Goal: Task Accomplishment & Management: Manage account settings

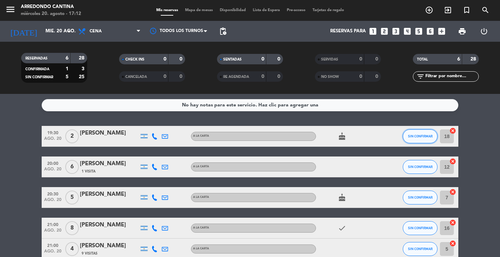
click at [415, 136] on span "SIN CONFIRMAR" at bounding box center [420, 136] width 25 height 4
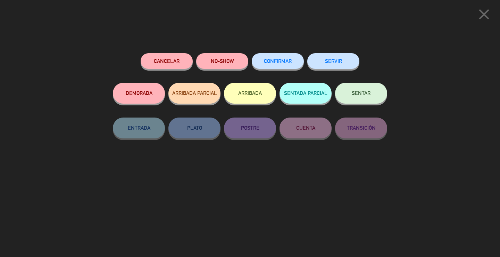
click at [277, 55] on button "CONFIRMAR" at bounding box center [278, 61] width 52 height 16
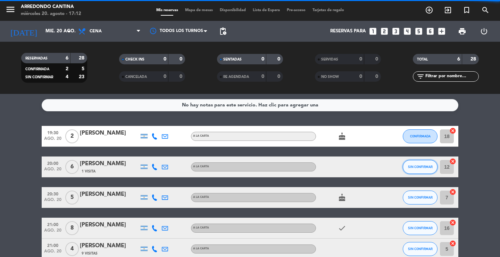
click at [425, 167] on span "SIN CONFIRMAR" at bounding box center [420, 167] width 25 height 4
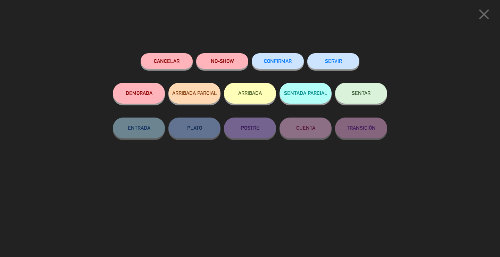
click at [286, 61] on span "CONFIRMAR" at bounding box center [278, 61] width 28 height 6
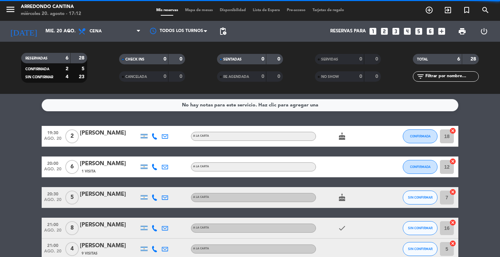
scroll to position [35, 0]
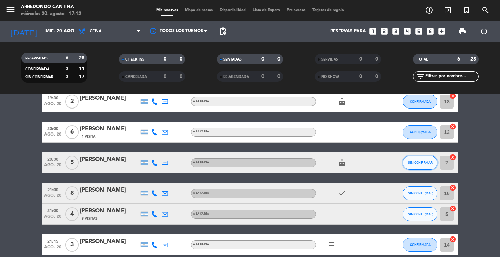
click at [409, 163] on span "SIN CONFIRMAR" at bounding box center [420, 162] width 25 height 4
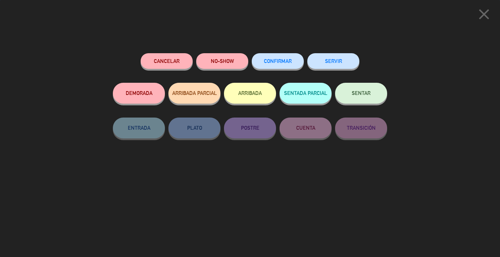
click at [263, 67] on button "CONFIRMAR" at bounding box center [278, 61] width 52 height 16
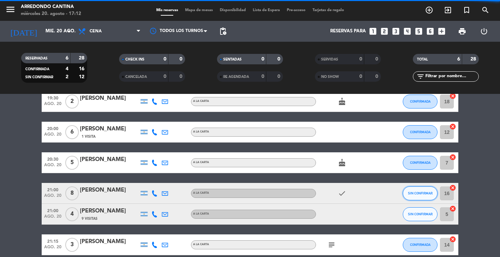
click at [419, 195] on span "SIN CONFIRMAR" at bounding box center [420, 193] width 25 height 4
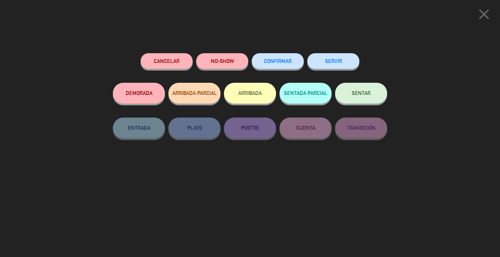
click at [296, 69] on div "CONFIRMAR" at bounding box center [278, 68] width 52 height 30
click at [278, 49] on div "Cancelar NO-SHOW CONFIRMAR SERVIR DEMORADA ARRIBADA PARCIAL ARRIBADA SENTADA PA…" at bounding box center [250, 152] width 284 height 208
click at [278, 64] on span "CONFIRMAR" at bounding box center [278, 61] width 28 height 6
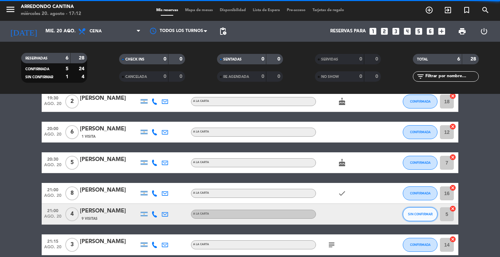
click at [413, 215] on span "SIN CONFIRMAR" at bounding box center [420, 214] width 25 height 4
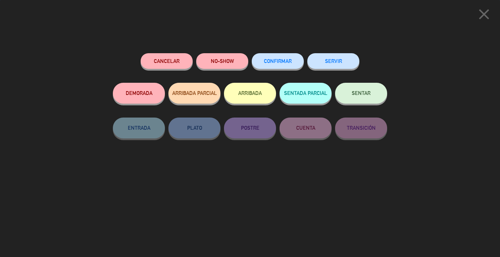
click at [280, 61] on span "CONFIRMAR" at bounding box center [278, 61] width 28 height 6
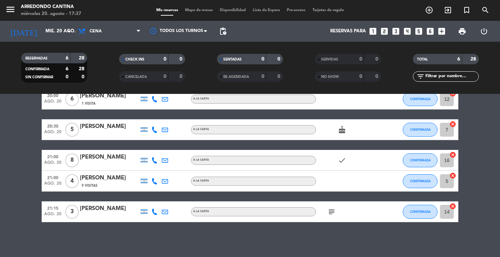
scroll to position [0, 0]
